Goal: Transaction & Acquisition: Register for event/course

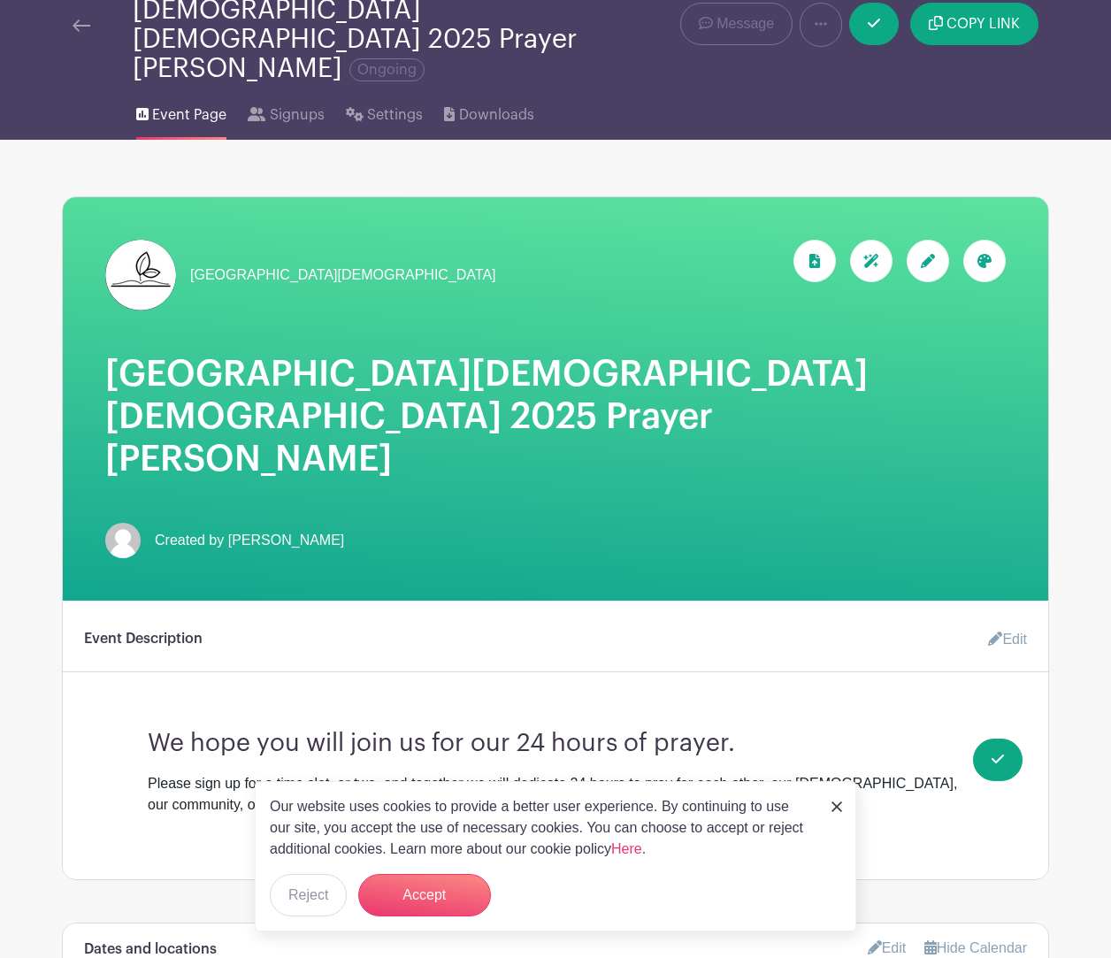
scroll to position [177, 0]
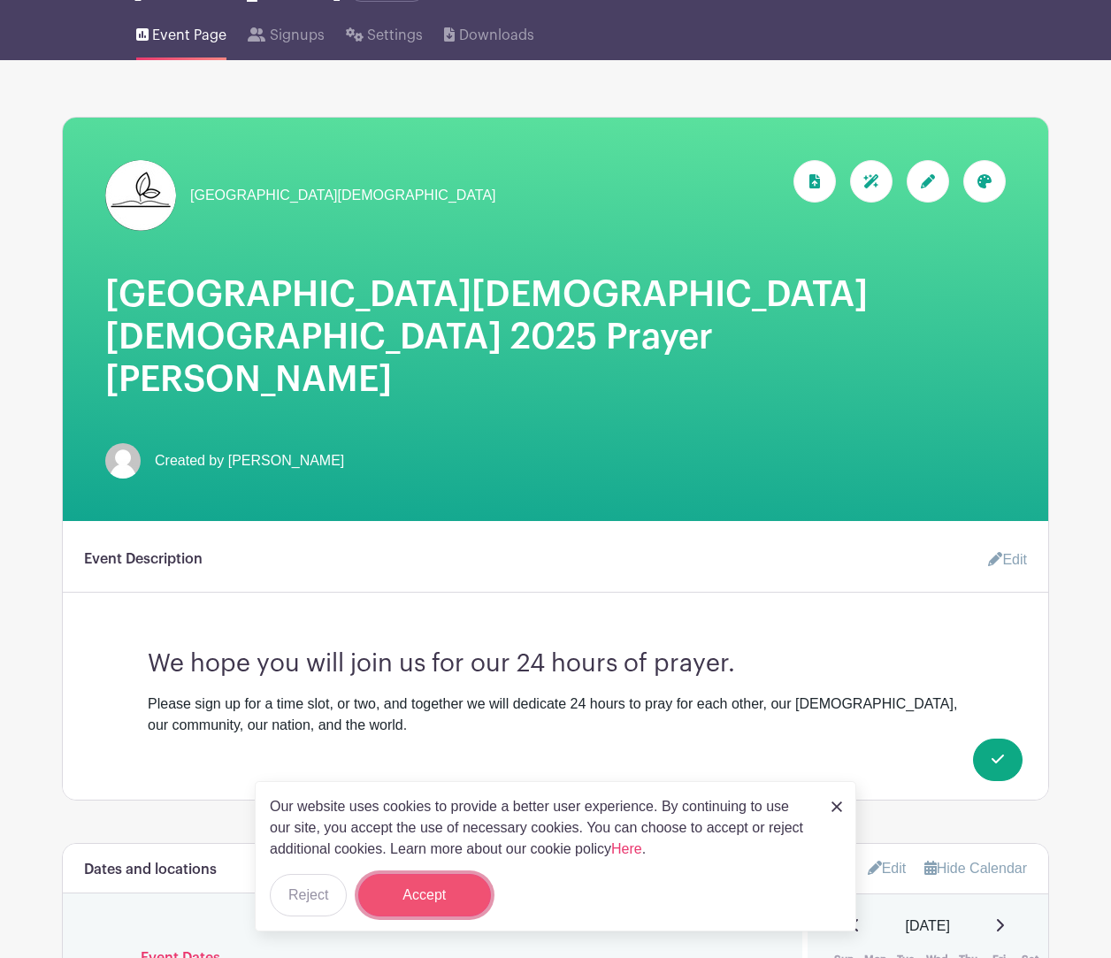
click at [433, 900] on button "Accept" at bounding box center [424, 895] width 133 height 42
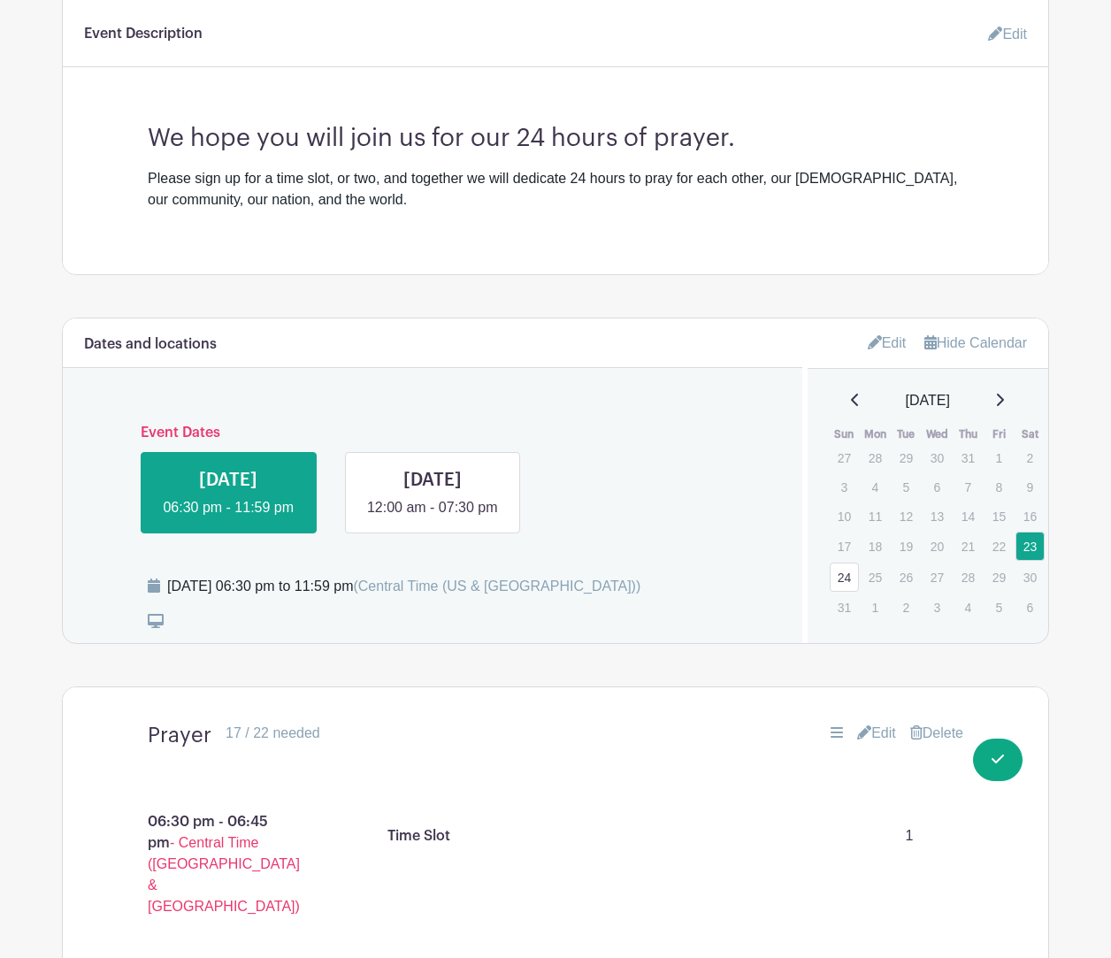
scroll to position [708, 0]
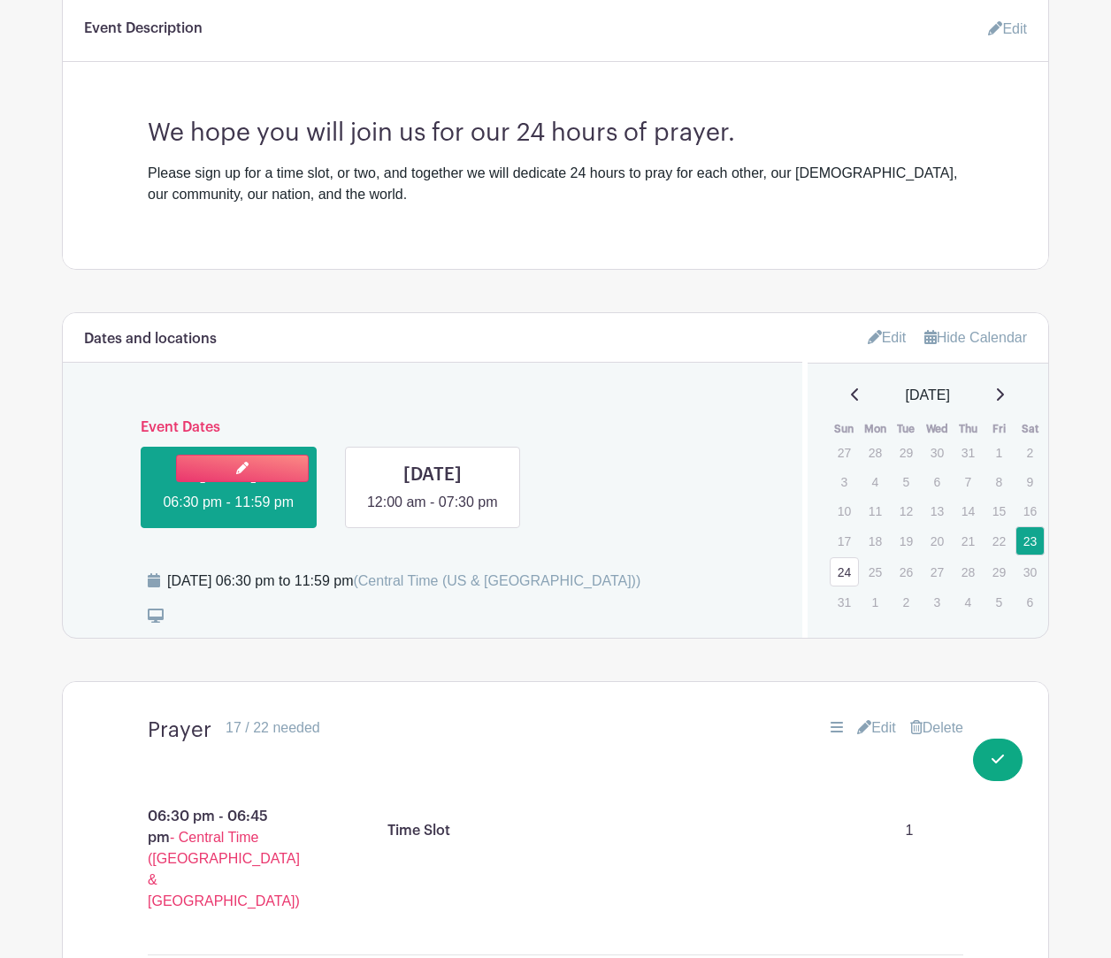
click at [228, 513] on link at bounding box center [228, 513] width 0 height 0
click at [229, 455] on link at bounding box center [242, 468] width 133 height 27
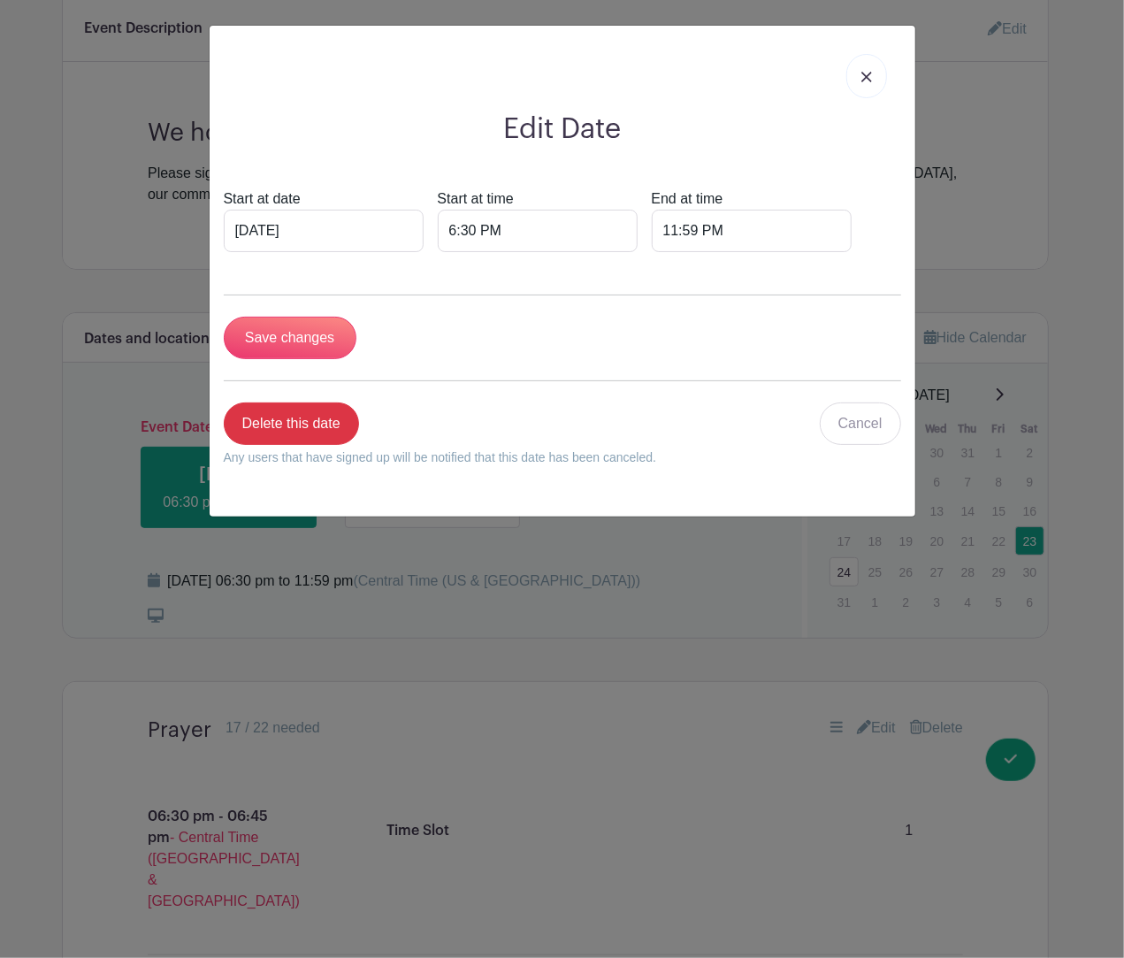
click at [871, 75] on img at bounding box center [867, 77] width 11 height 11
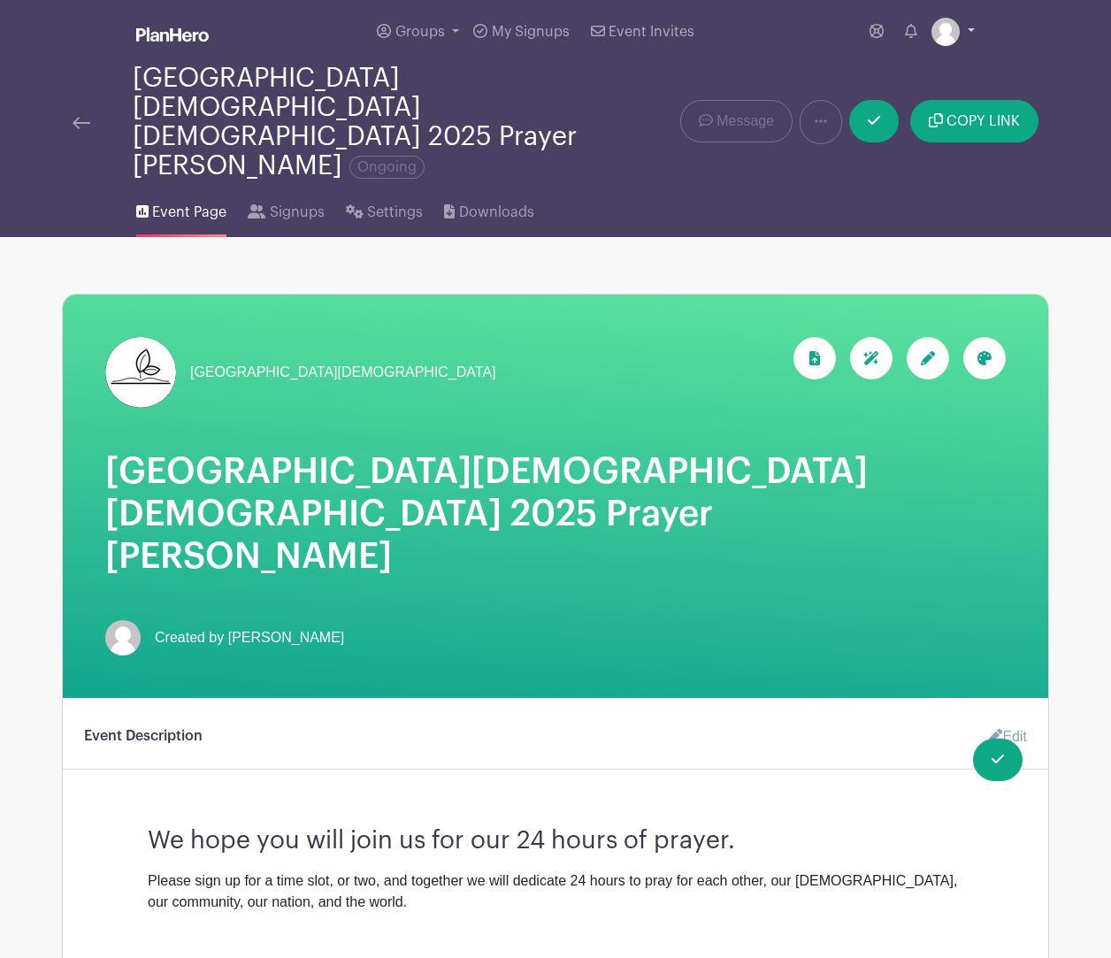
click at [969, 31] on link at bounding box center [953, 32] width 43 height 28
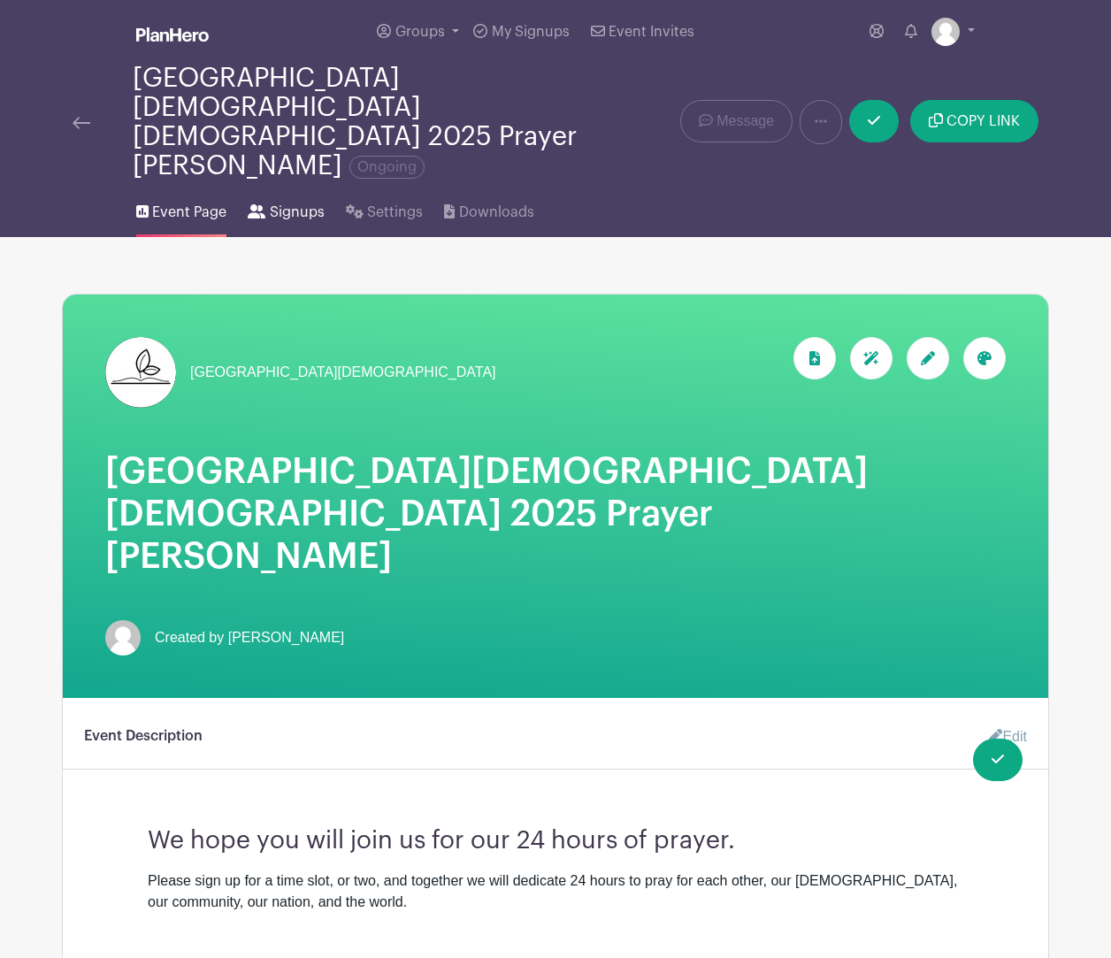
click at [292, 202] on span "Signups" at bounding box center [297, 212] width 55 height 21
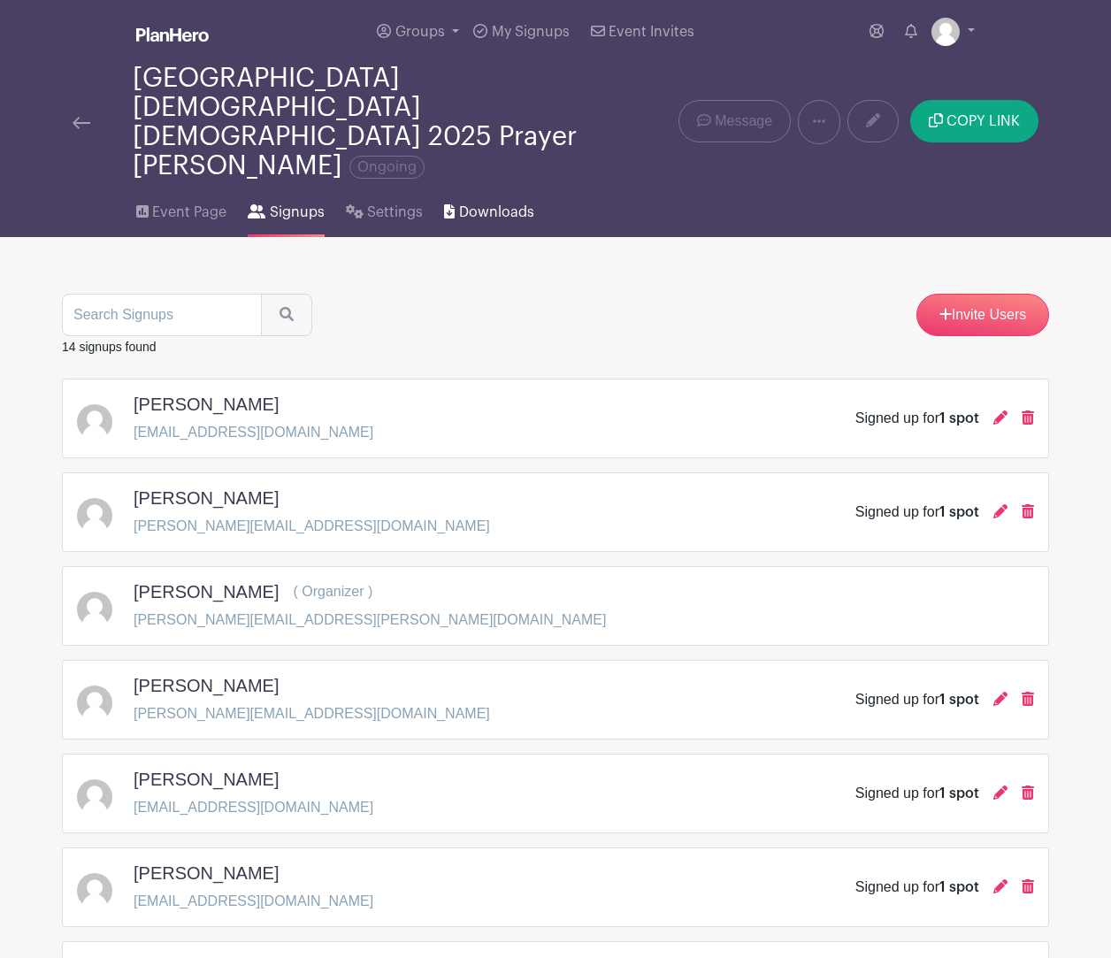
click at [504, 202] on span "Downloads" at bounding box center [496, 212] width 75 height 21
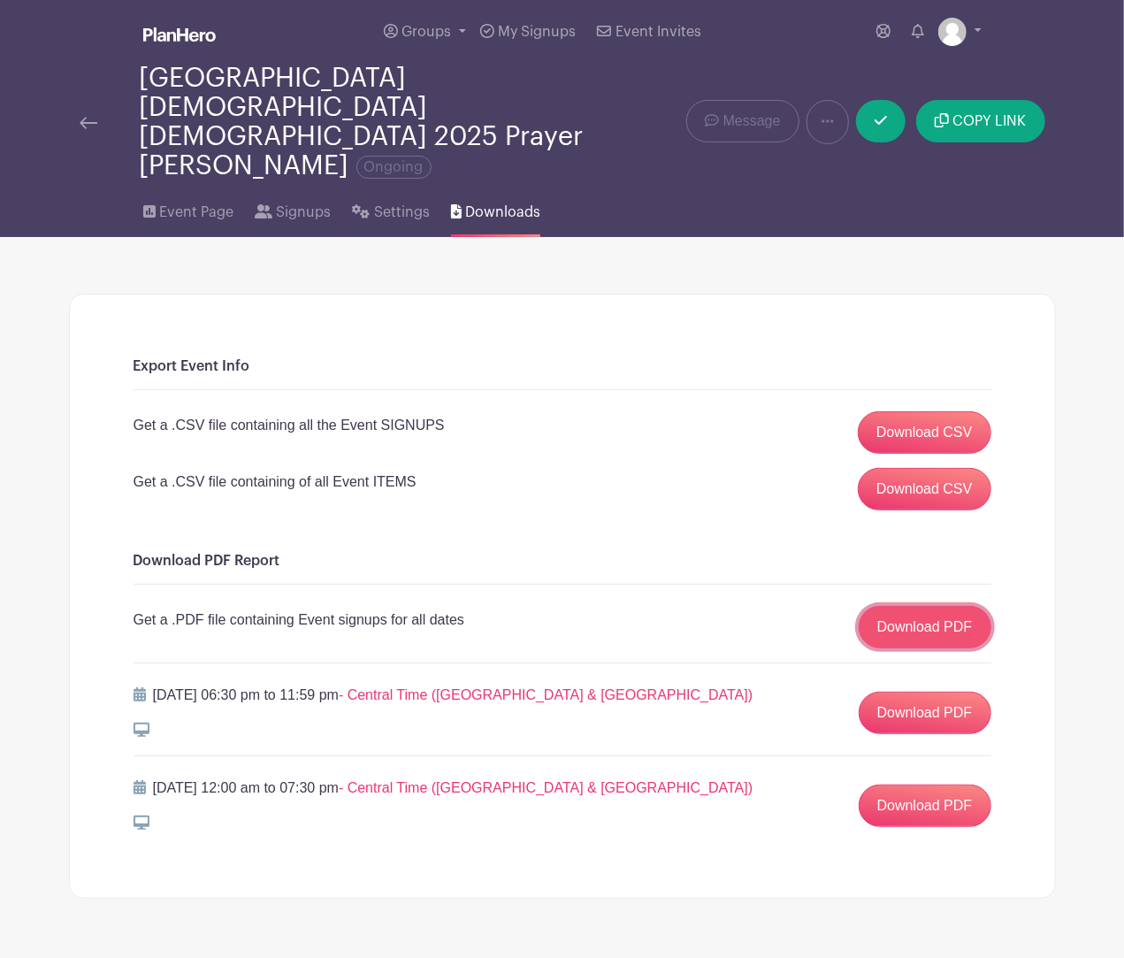
click at [934, 606] on link "Download PDF" at bounding box center [925, 627] width 133 height 42
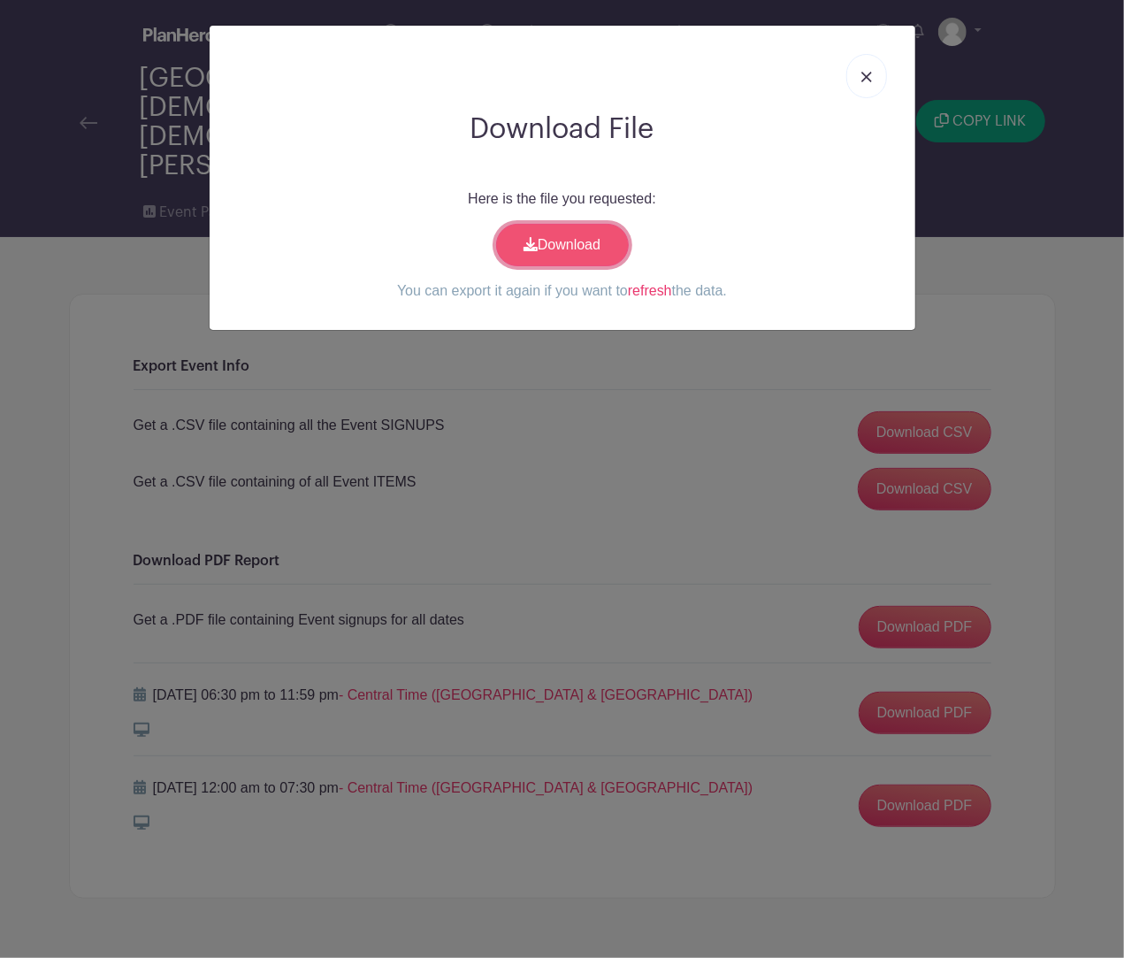
click at [541, 252] on link "Download" at bounding box center [562, 245] width 133 height 42
click at [866, 80] on img at bounding box center [867, 77] width 11 height 11
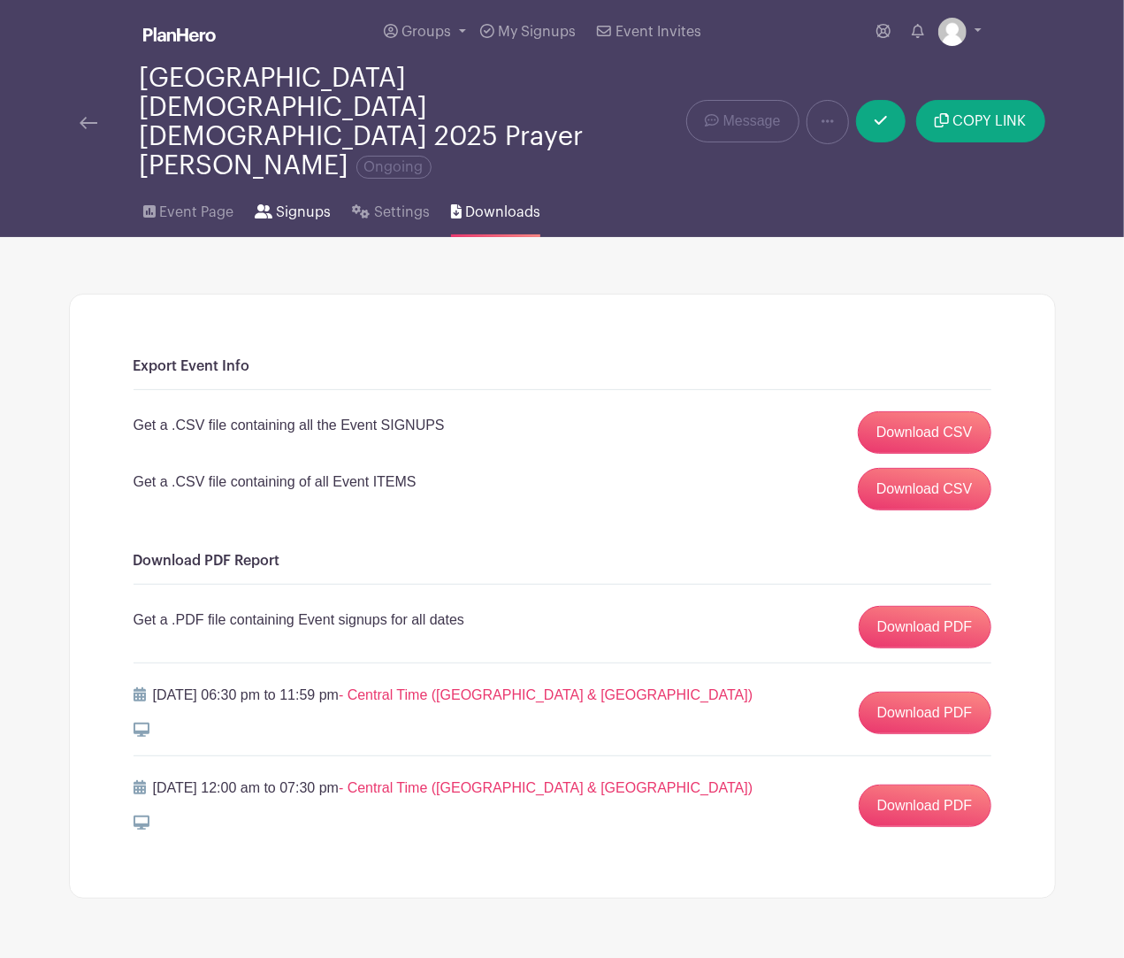
click at [309, 202] on span "Signups" at bounding box center [303, 212] width 55 height 21
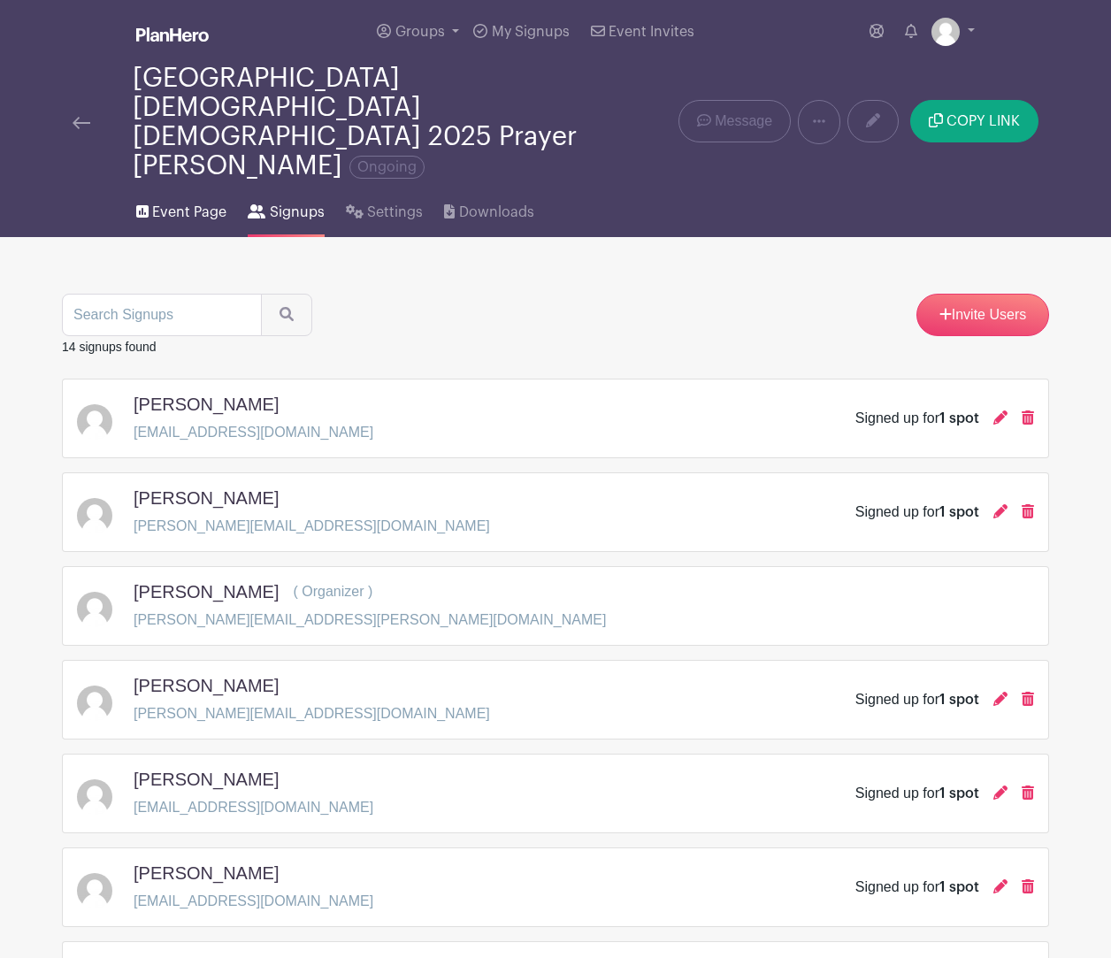
click at [180, 202] on span "Event Page" at bounding box center [189, 212] width 74 height 21
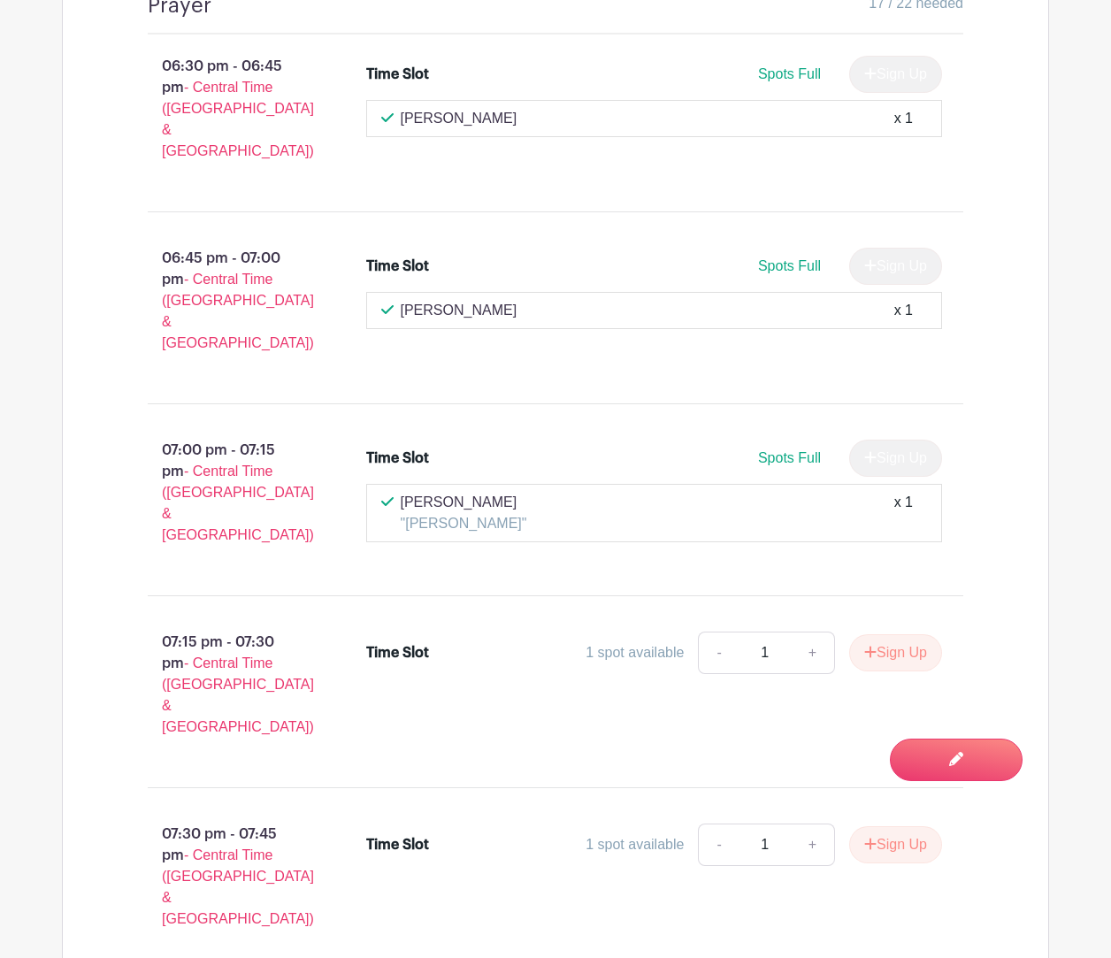
scroll to position [1415, 0]
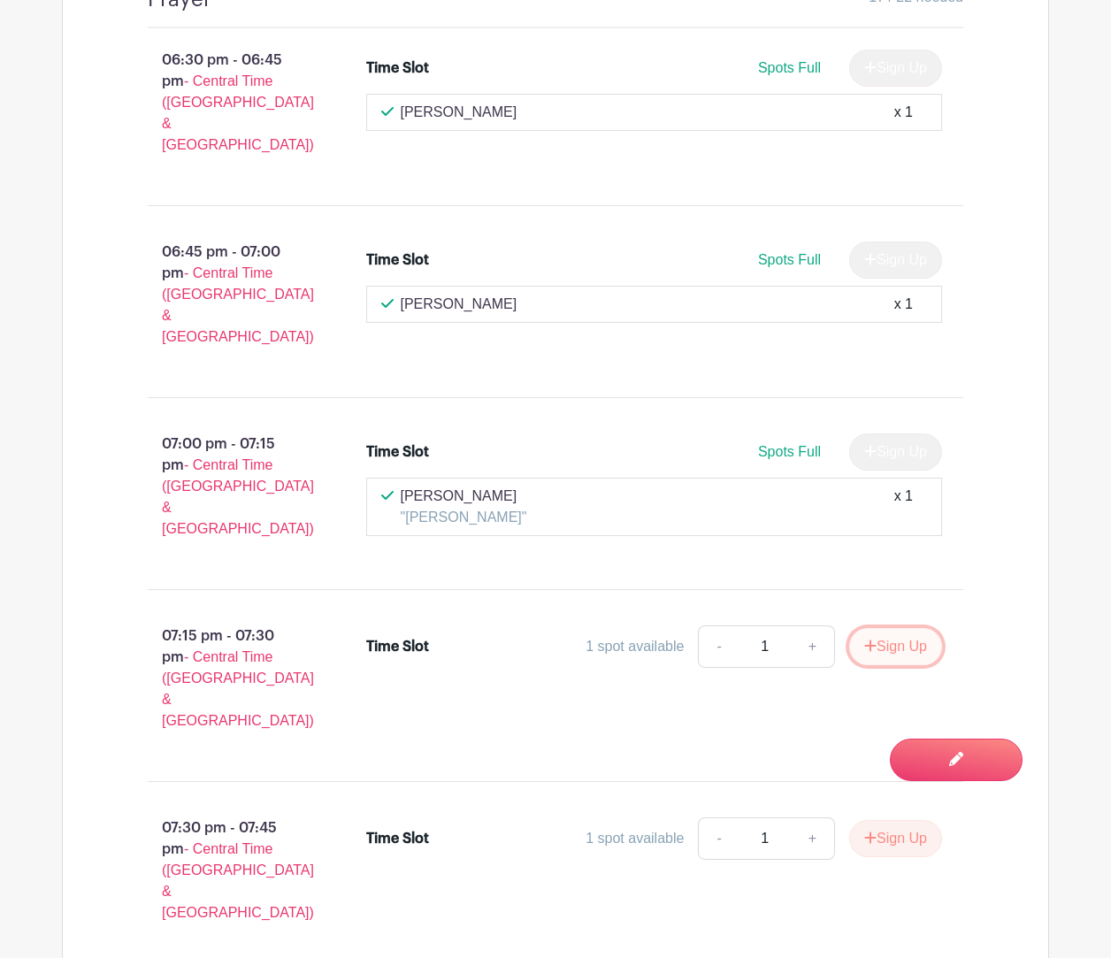
click at [902, 628] on button "Sign Up" at bounding box center [895, 646] width 93 height 37
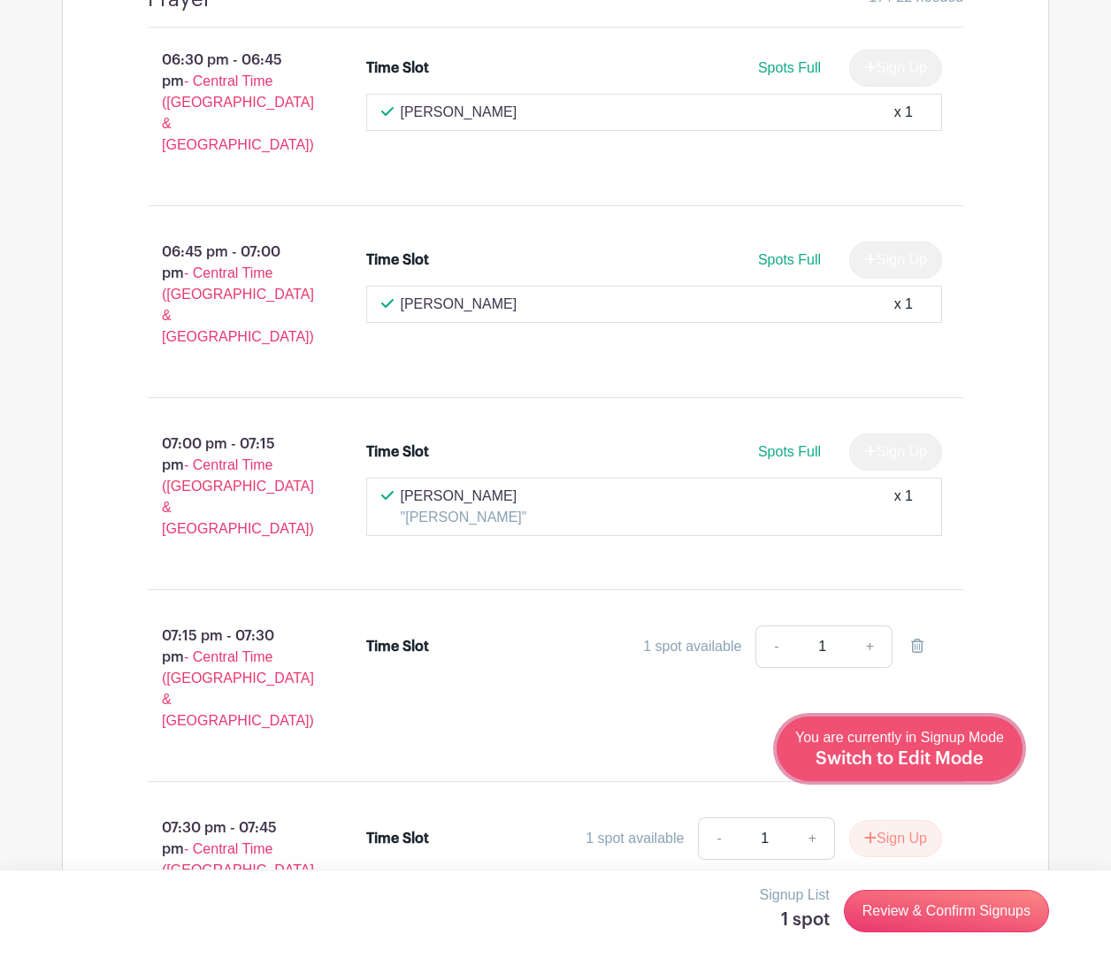
click at [966, 757] on span "Switch to Edit Mode" at bounding box center [900, 759] width 168 height 18
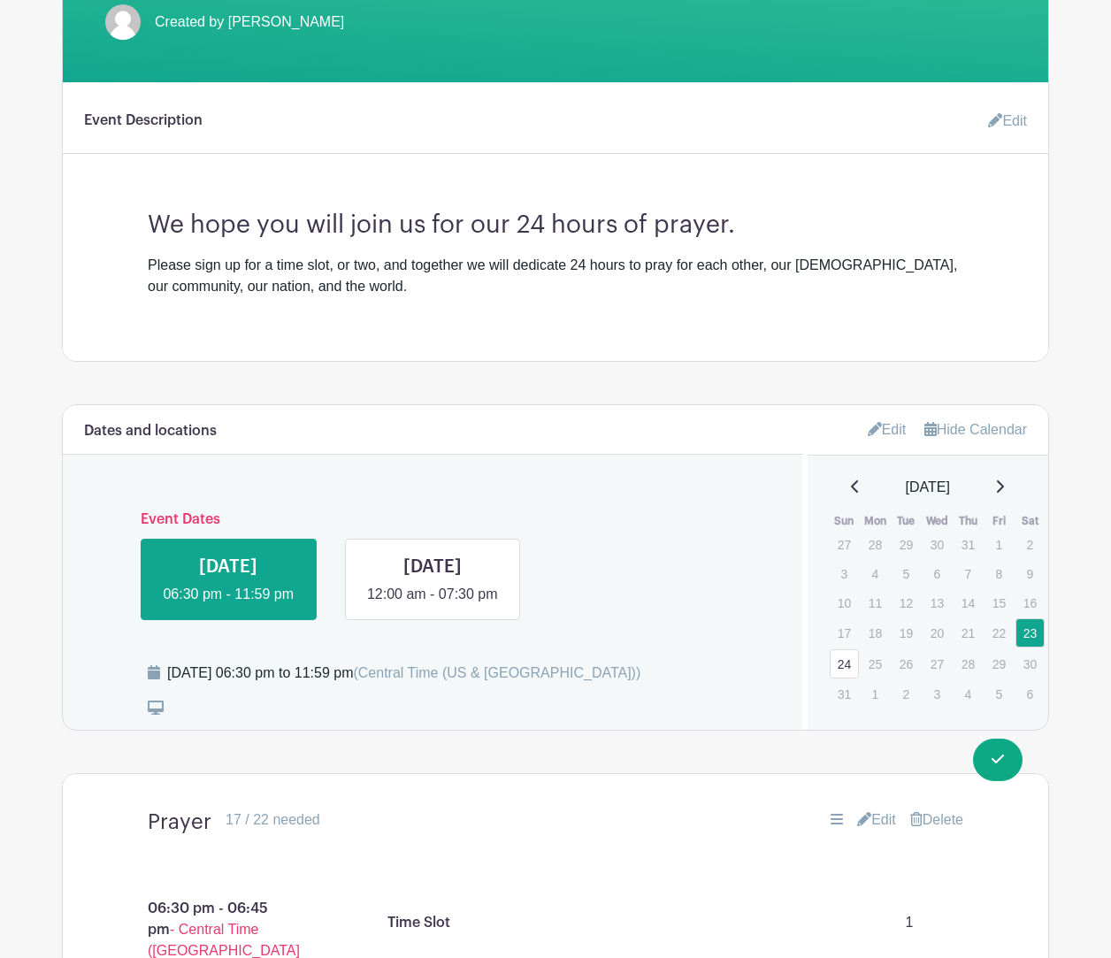
scroll to position [619, 0]
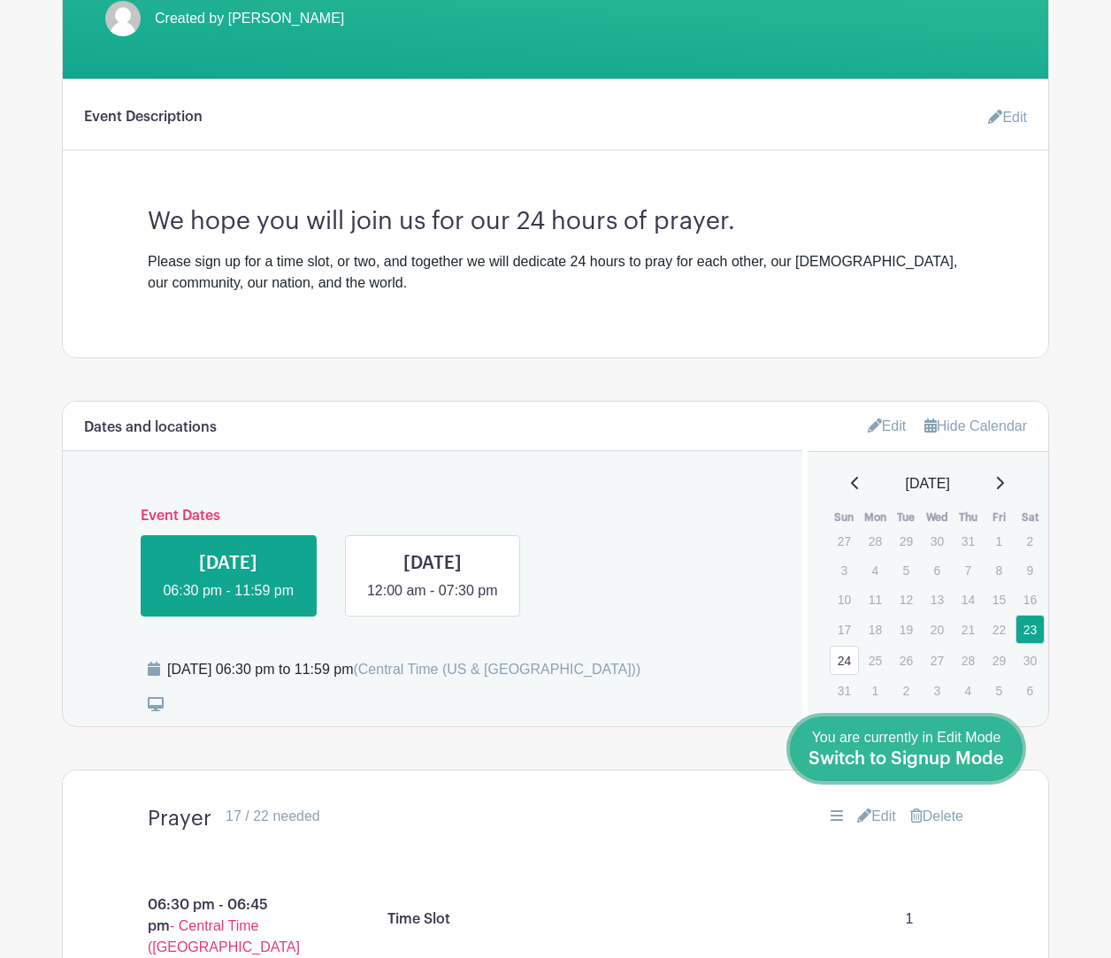
click at [940, 753] on span "Switch to Signup Mode" at bounding box center [907, 759] width 196 height 18
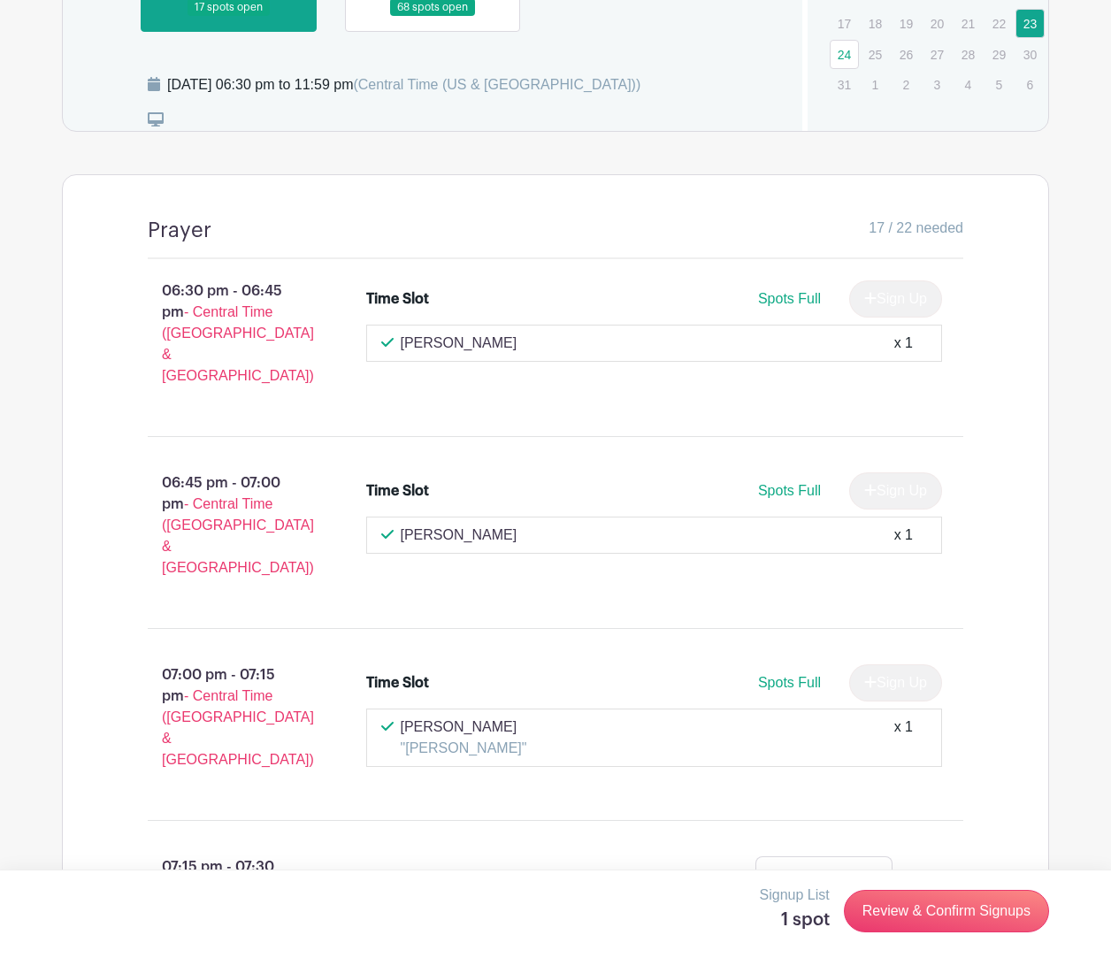
scroll to position [1239, 0]
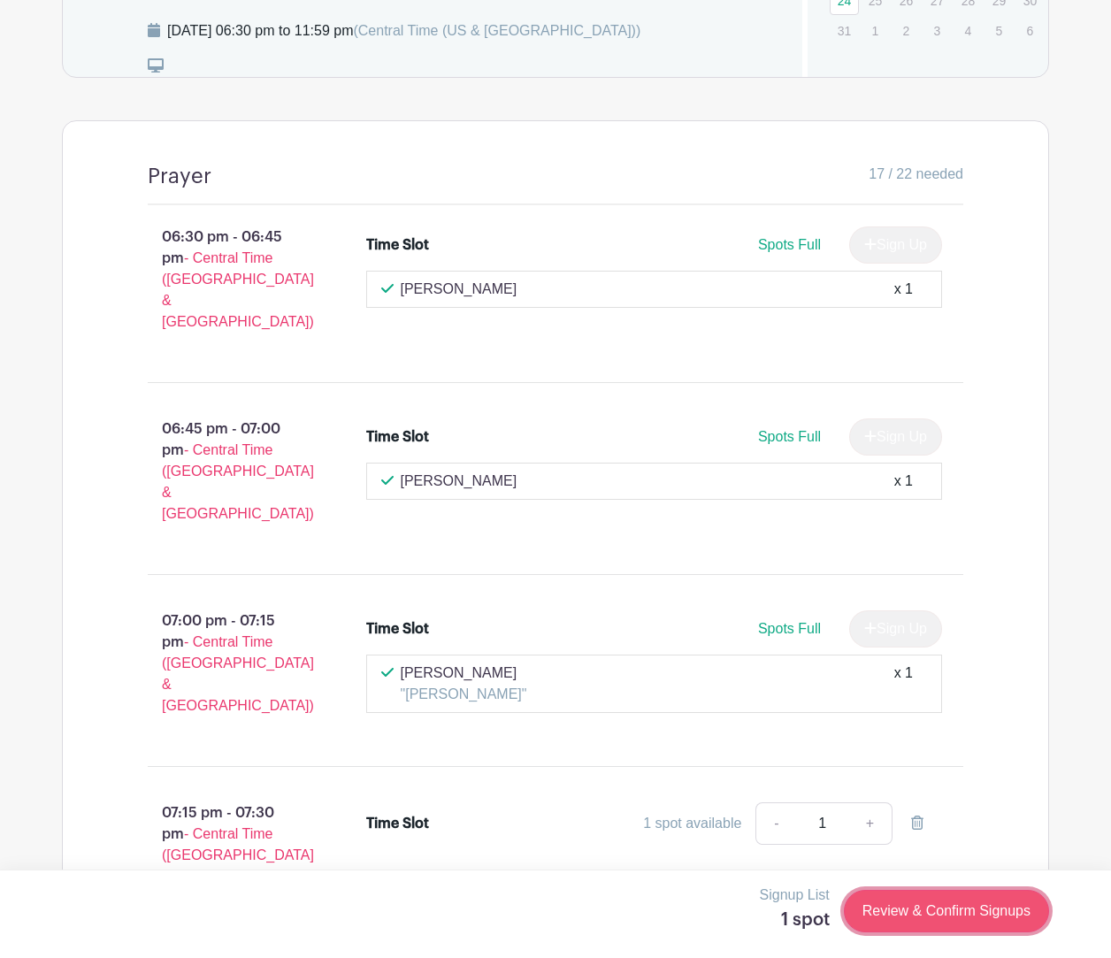
click at [952, 909] on link "Review & Confirm Signups" at bounding box center [946, 911] width 205 height 42
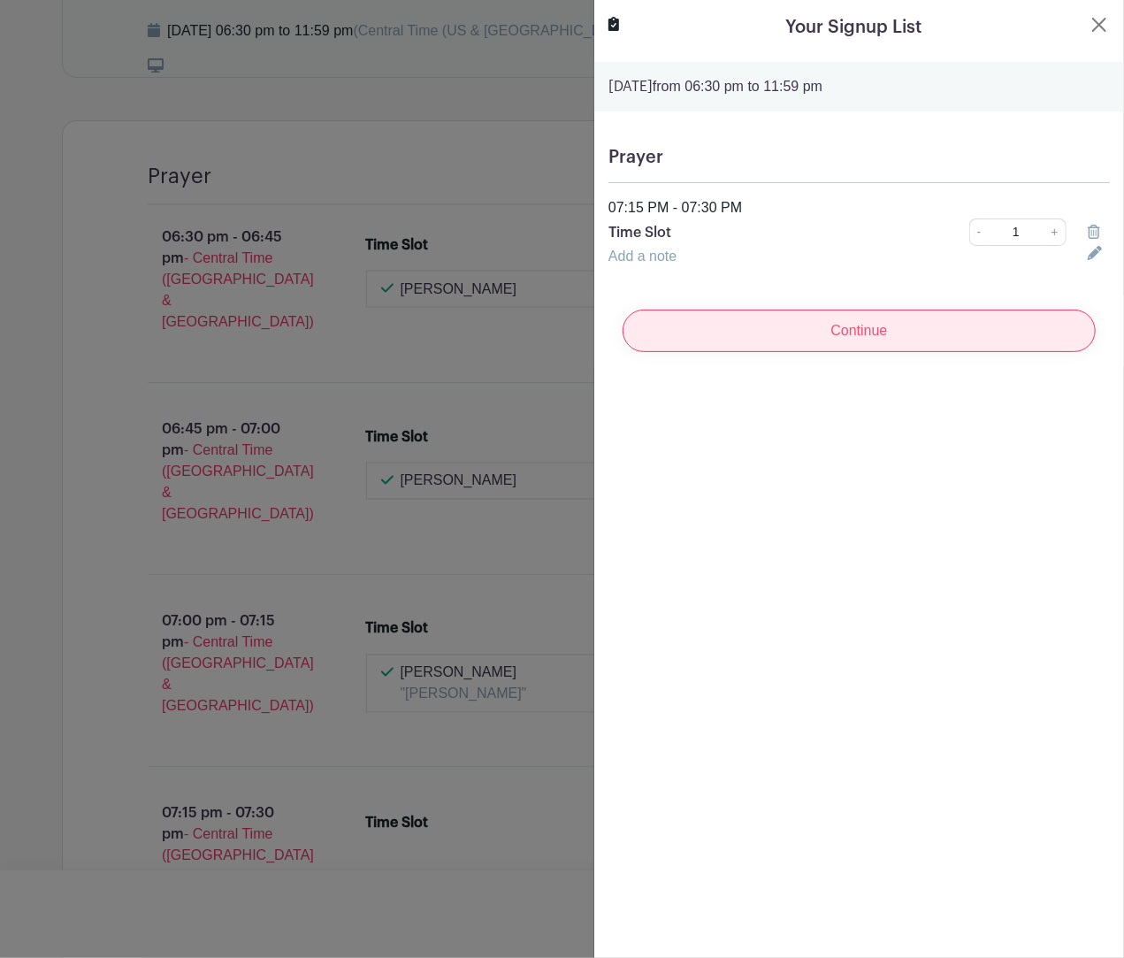
click at [881, 322] on input "Continue" at bounding box center [859, 331] width 473 height 42
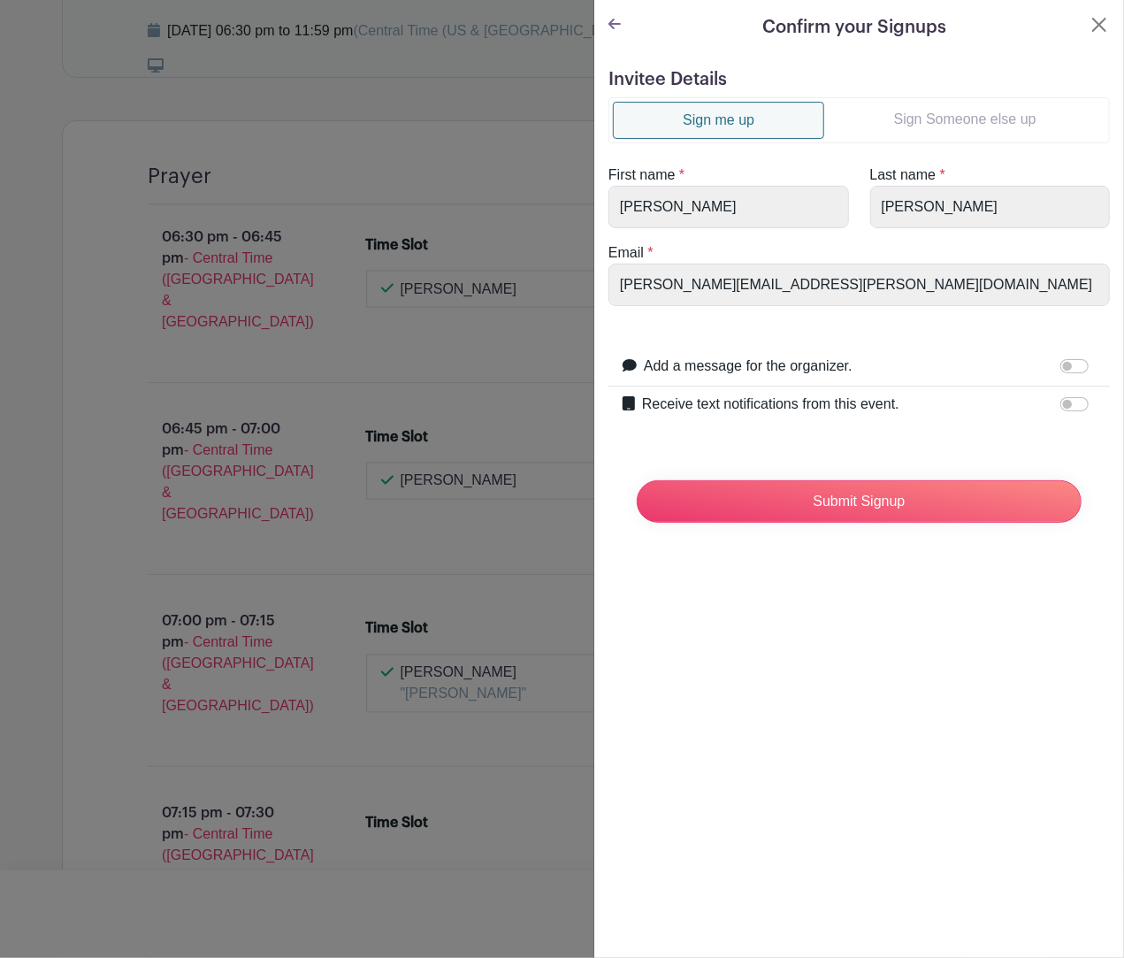
click at [929, 124] on link "Sign Someone else up" at bounding box center [965, 119] width 281 height 35
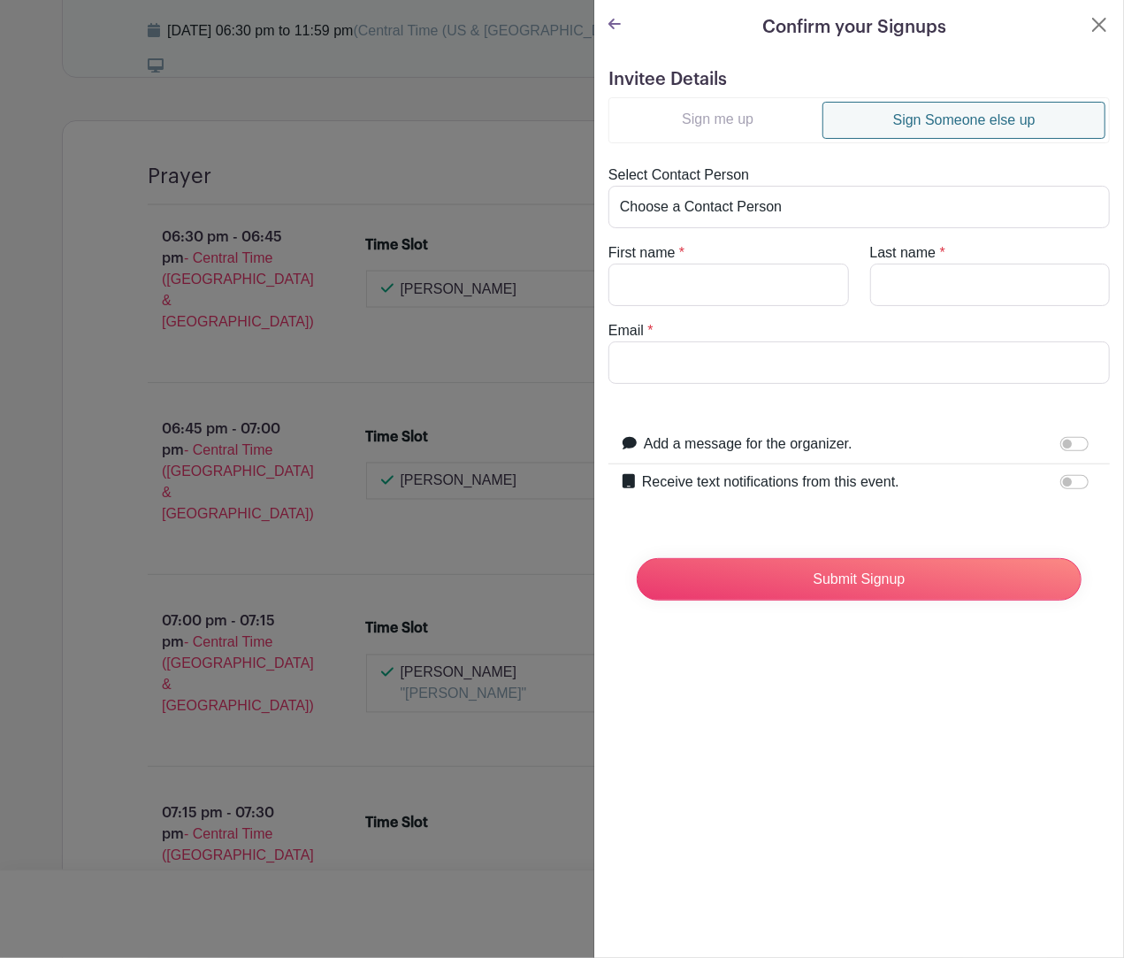
click at [656, 125] on link "Sign me up" at bounding box center [718, 119] width 210 height 35
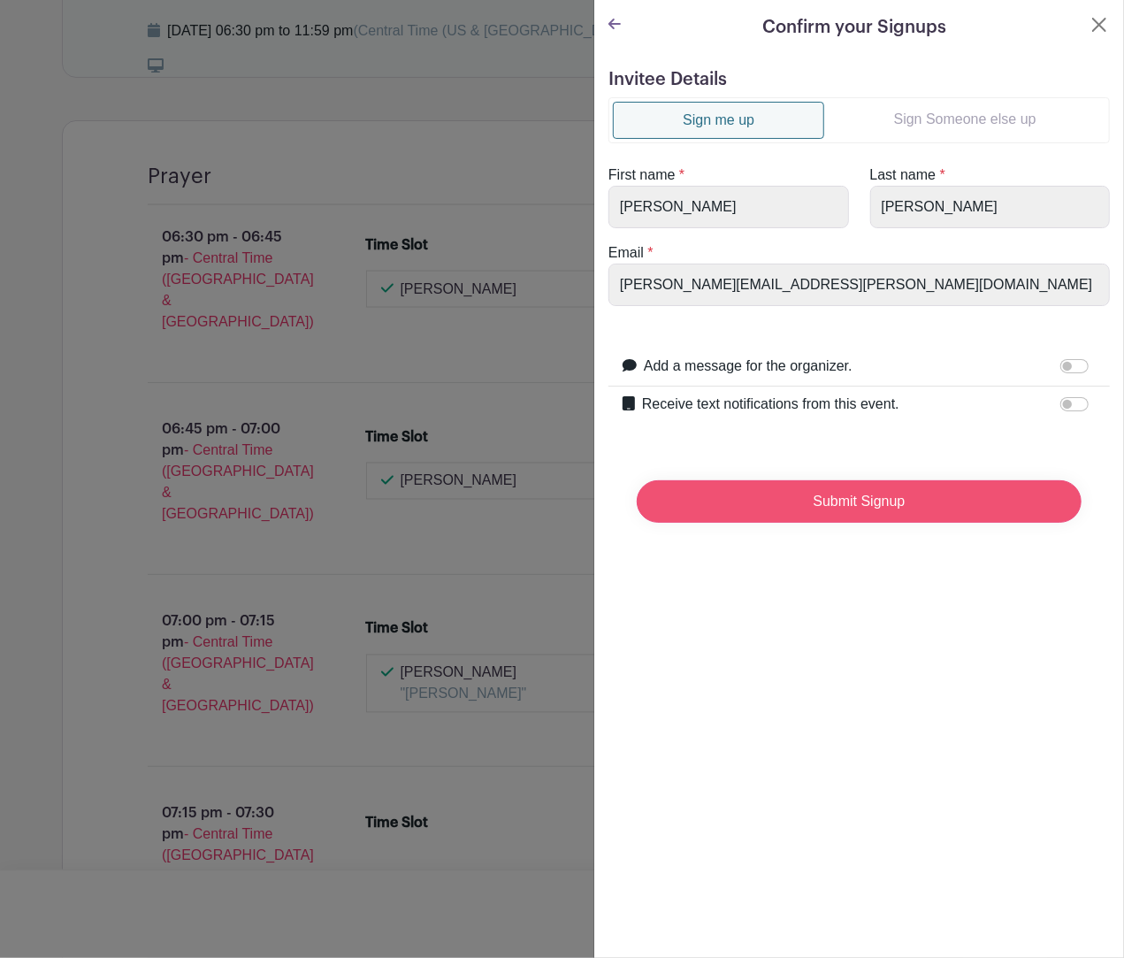
click at [894, 503] on input "Submit Signup" at bounding box center [859, 501] width 445 height 42
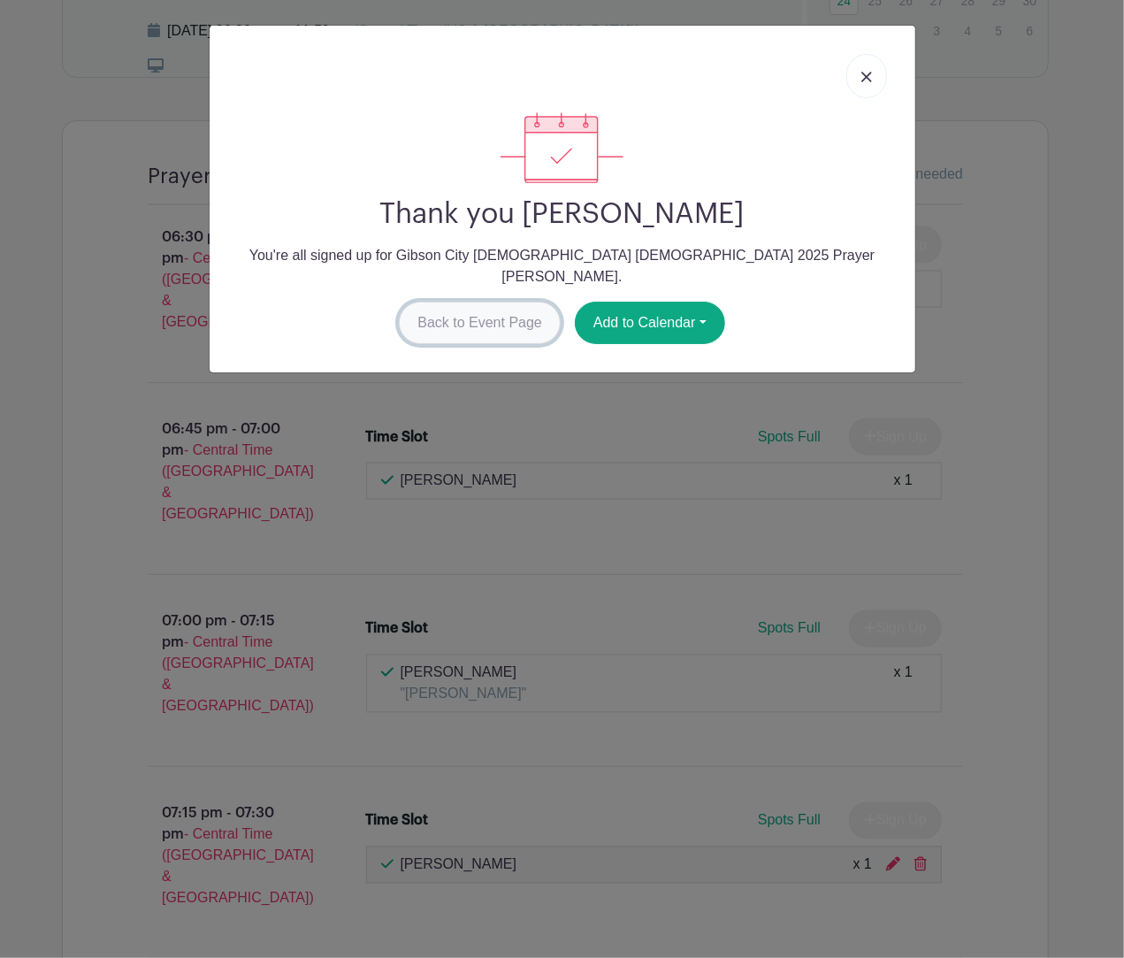
click at [453, 302] on link "Back to Event Page" at bounding box center [480, 323] width 162 height 42
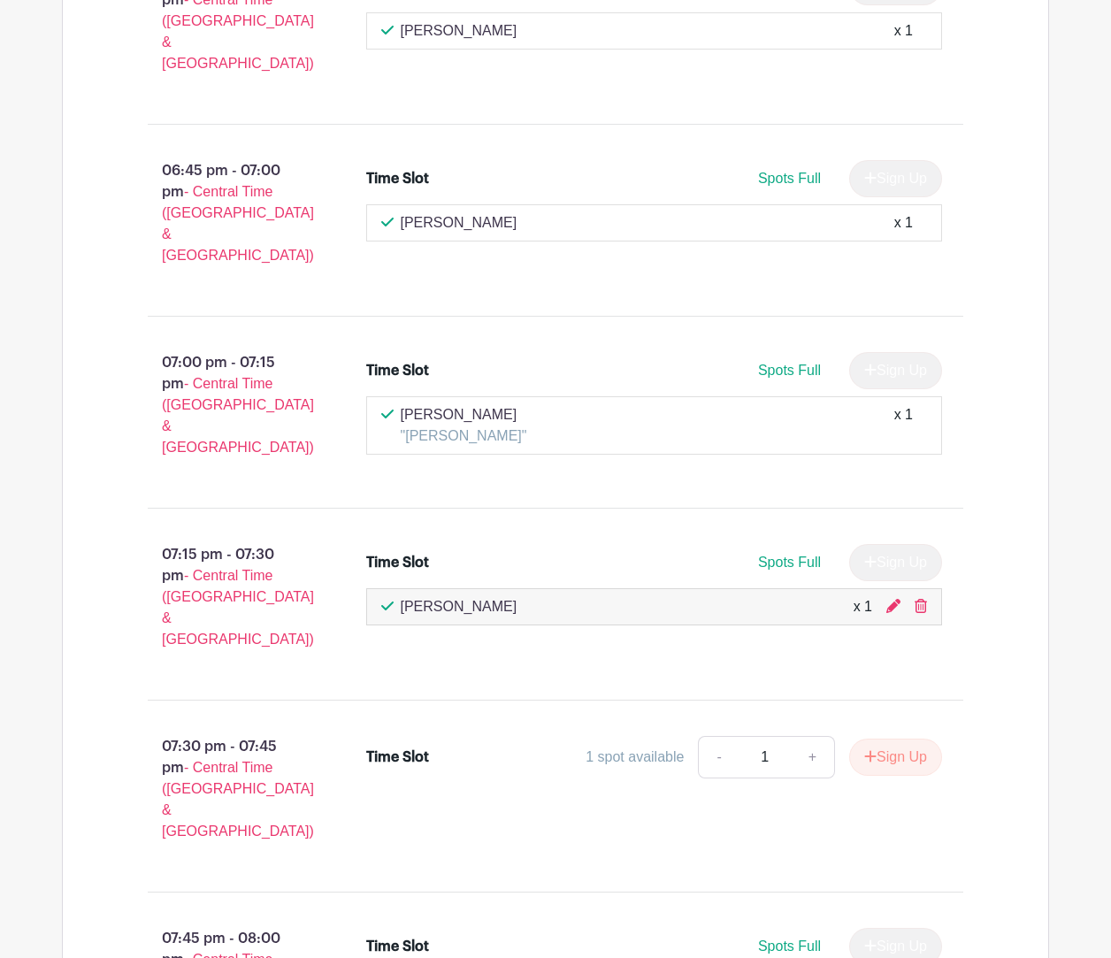
scroll to position [1504, 0]
